Goal: Find specific page/section: Find specific page/section

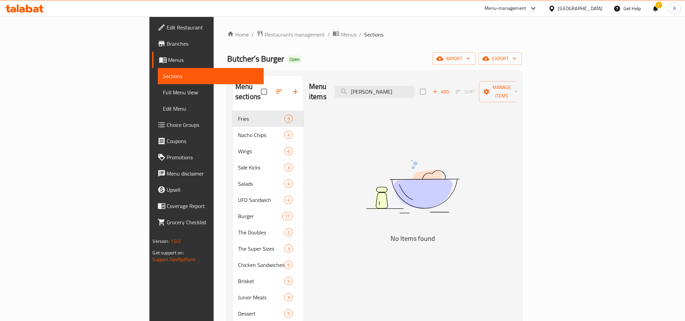
click at [555, 8] on icon at bounding box center [551, 8] width 7 height 7
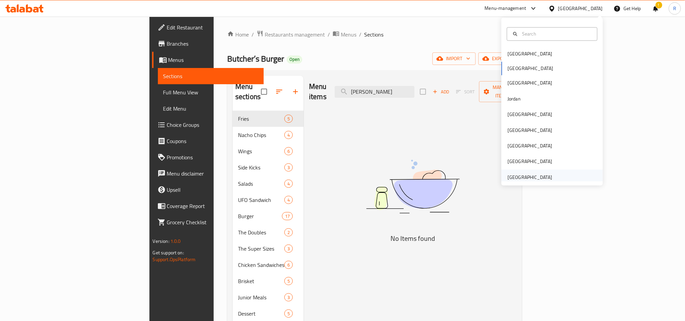
click at [516, 178] on div "[GEOGRAPHIC_DATA]" at bounding box center [529, 176] width 45 height 7
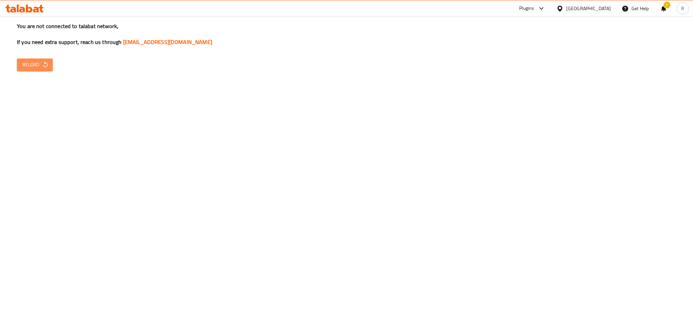
click at [41, 67] on span "Reload" at bounding box center [34, 65] width 25 height 8
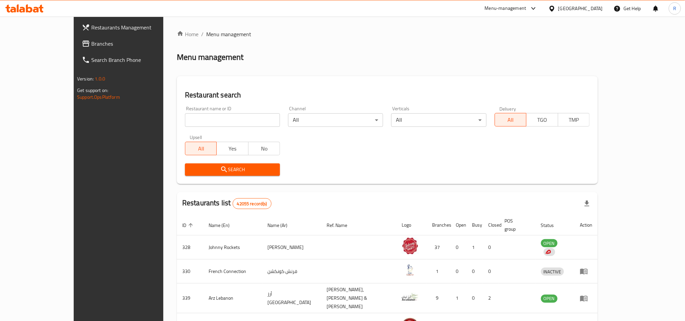
drag, startPoint x: 210, startPoint y: 118, endPoint x: 489, endPoint y: 39, distance: 289.5
click at [489, 39] on div "Home / Menu management Menu management Restaurant search Restaurant name or ID …" at bounding box center [387, 267] width 421 height 474
paste input "2288"
type input "2288"
click at [221, 173] on span "Search" at bounding box center [232, 169] width 84 height 8
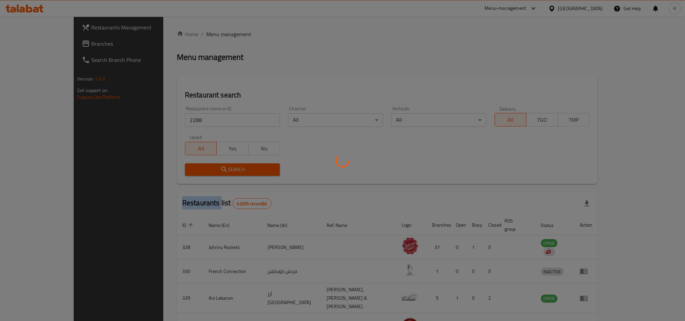
click at [221, 173] on div at bounding box center [342, 160] width 685 height 321
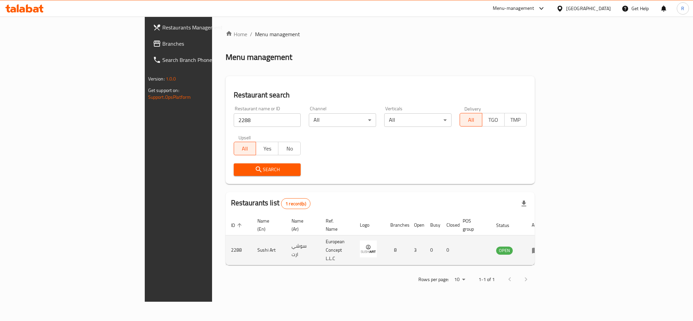
click at [252, 239] on td "Sushi Art" at bounding box center [269, 250] width 34 height 30
copy td "Sushi Art"
click at [549, 238] on td "enhanced table" at bounding box center [537, 250] width 23 height 30
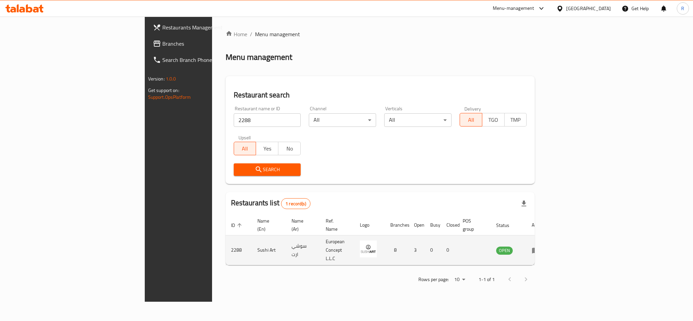
click at [540, 246] on icon "enhanced table" at bounding box center [535, 250] width 8 height 8
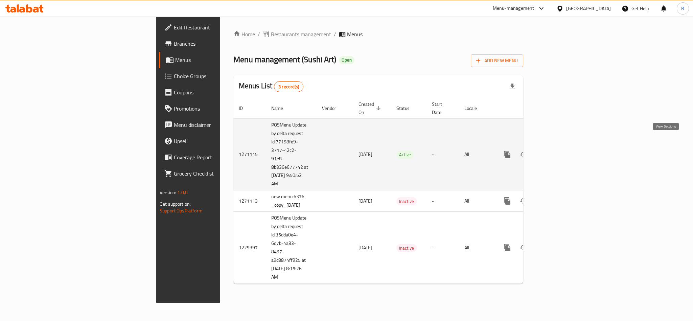
click at [564, 147] on link "enhanced table" at bounding box center [556, 154] width 16 height 16
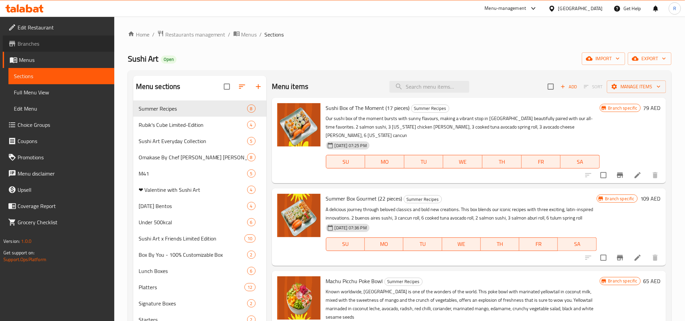
click at [38, 49] on link "Branches" at bounding box center [59, 43] width 112 height 16
